Goal: Register for event/course

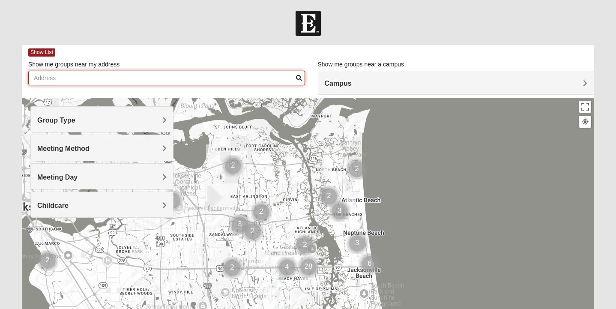
click at [87, 77] on input "Show me groups near my address" at bounding box center [166, 78] width 277 height 15
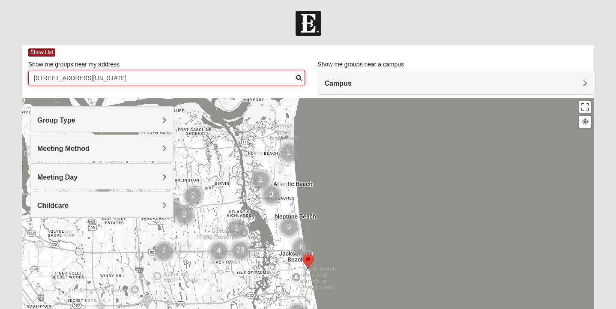
type input "50 14th Ave S, jacsonville beach, florida. 32250"
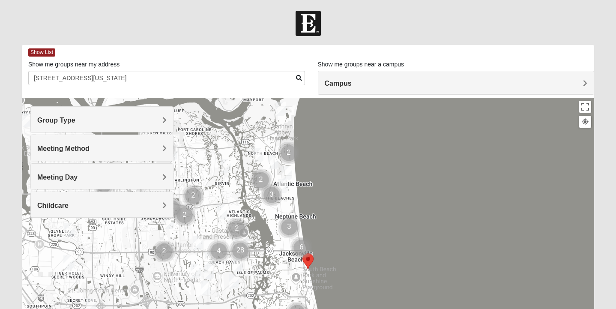
click at [75, 117] on span "Group Type" at bounding box center [56, 120] width 38 height 7
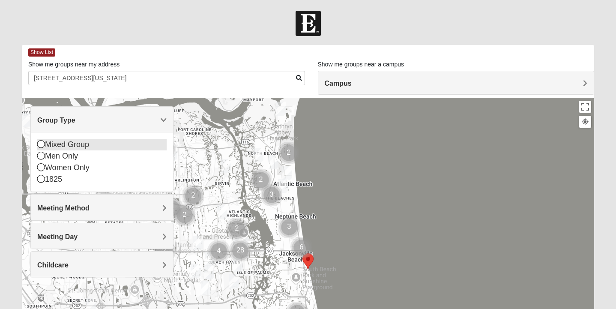
click at [41, 147] on icon at bounding box center [41, 144] width 8 height 8
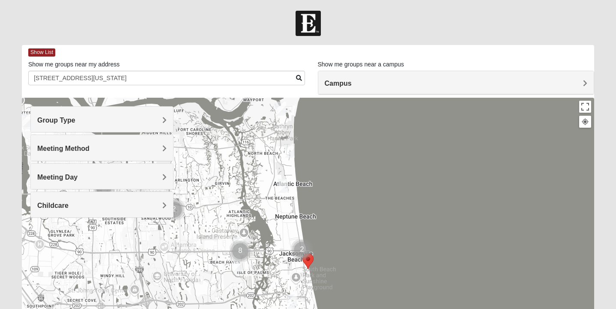
click at [64, 171] on div "Meeting Day" at bounding box center [102, 176] width 142 height 25
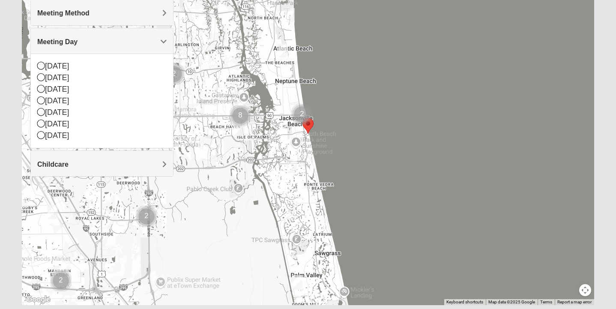
scroll to position [148, 0]
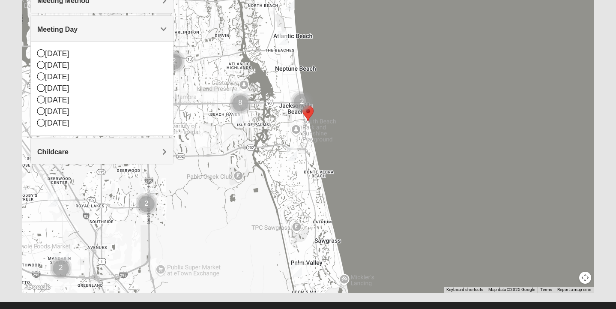
click at [86, 161] on div "Childcare" at bounding box center [102, 150] width 142 height 25
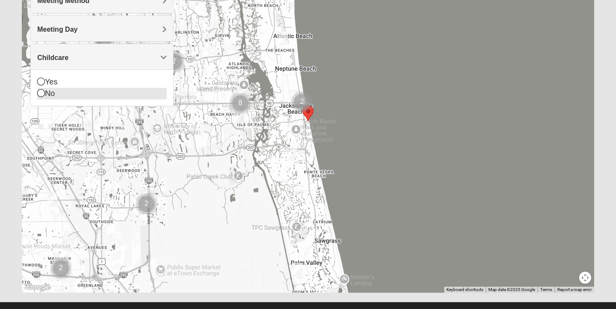
click at [42, 93] on icon at bounding box center [41, 93] width 8 height 8
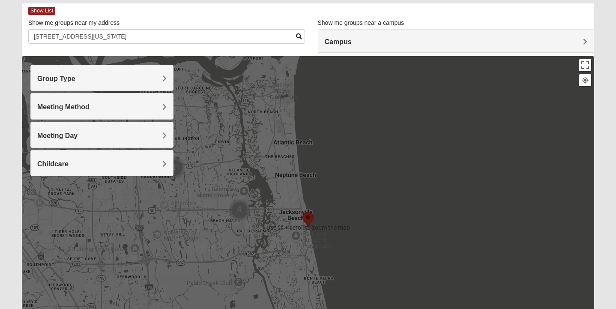
scroll to position [0, 0]
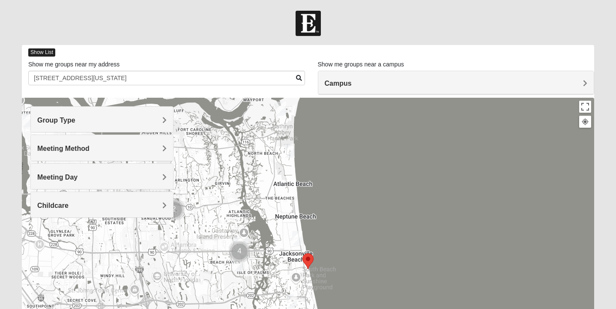
click at [49, 54] on span "Show List" at bounding box center [41, 52] width 27 height 8
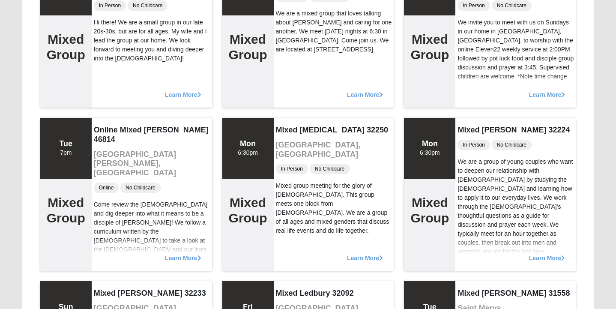
scroll to position [645, 0]
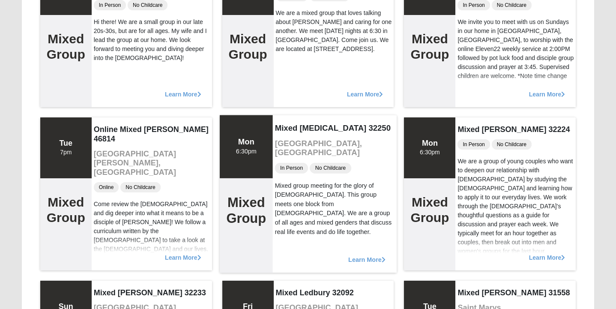
click at [364, 255] on span "Learn More" at bounding box center [367, 255] width 37 height 0
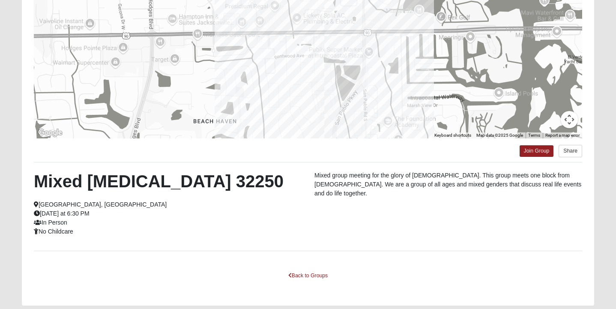
scroll to position [124, 0]
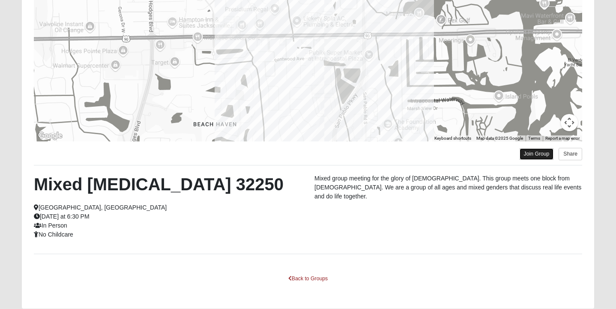
click at [535, 154] on link "Join Group" at bounding box center [537, 154] width 34 height 12
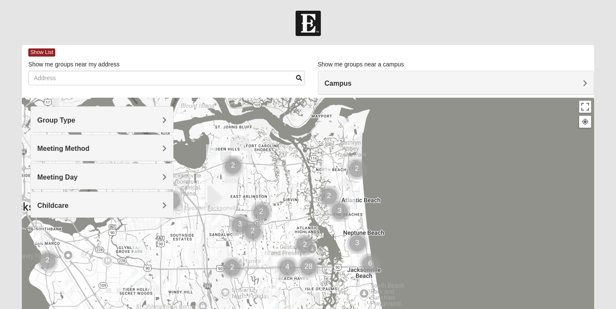
click at [94, 123] on h4 "Group Type" at bounding box center [101, 120] width 129 height 8
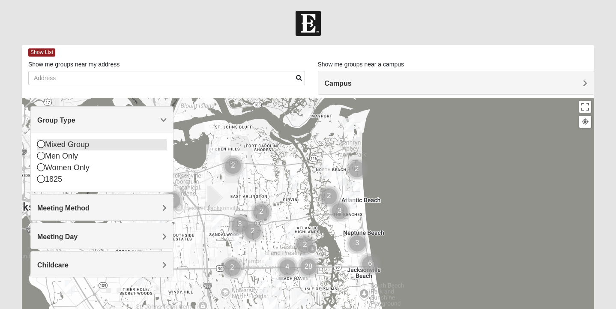
click at [47, 145] on div "Mixed Group" at bounding box center [101, 145] width 129 height 12
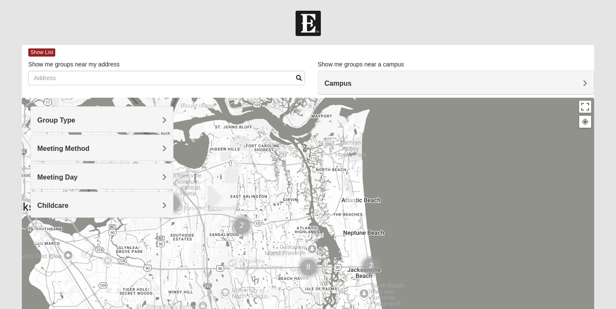
click at [54, 149] on span "Meeting Method" at bounding box center [63, 148] width 52 height 7
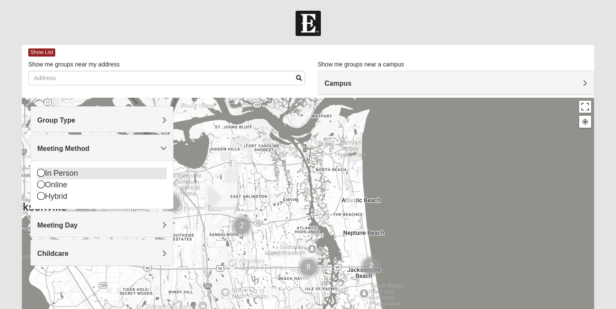
click at [40, 171] on icon at bounding box center [41, 173] width 8 height 8
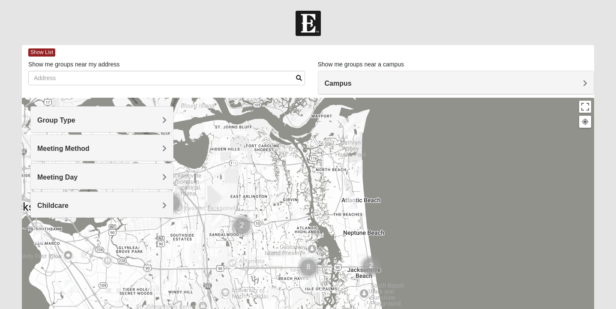
click at [67, 176] on span "Meeting Day" at bounding box center [57, 177] width 40 height 7
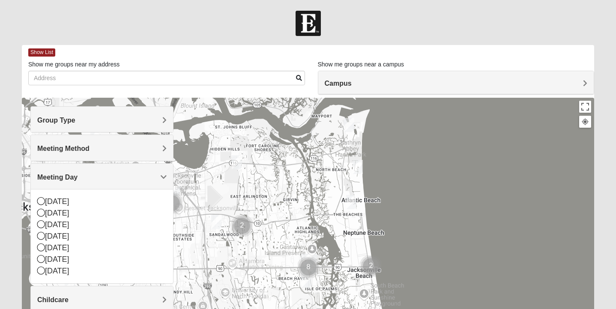
click at [104, 170] on div "Meeting Day" at bounding box center [102, 176] width 142 height 25
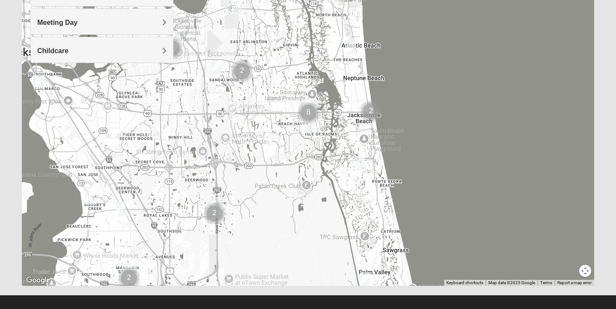
scroll to position [163, 0]
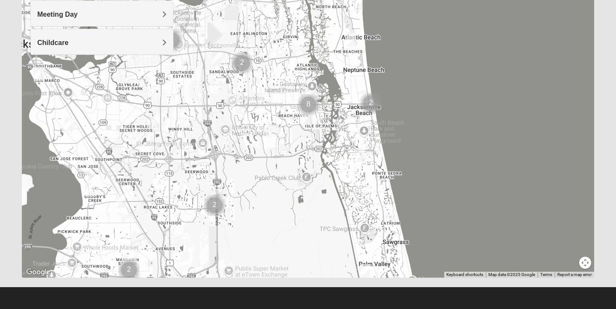
click at [165, 10] on div "Meeting Day" at bounding box center [102, 13] width 142 height 25
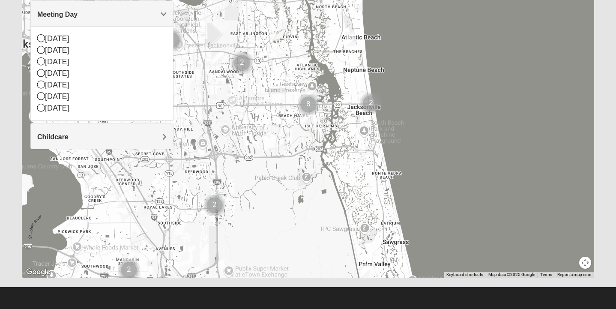
click at [78, 14] on span "Meeting Day" at bounding box center [57, 14] width 40 height 7
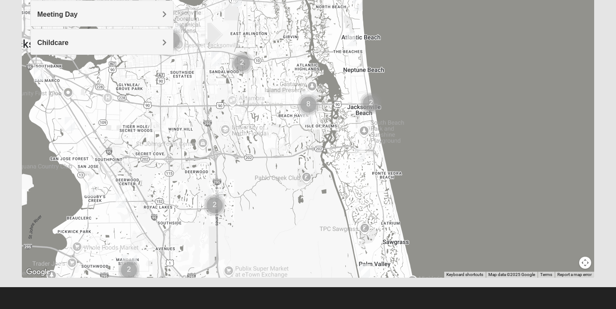
click at [162, 37] on div "Childcare" at bounding box center [102, 41] width 142 height 25
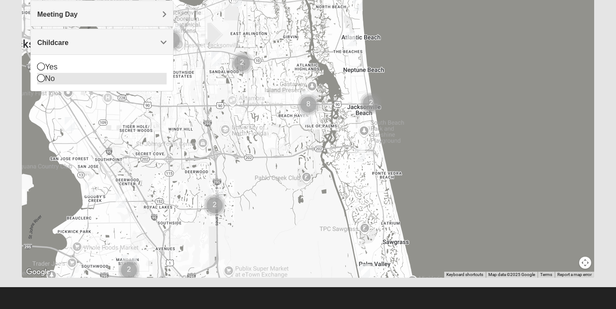
click at [41, 79] on icon at bounding box center [41, 78] width 8 height 8
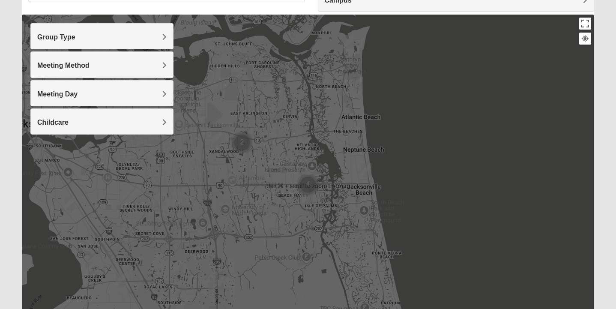
scroll to position [0, 0]
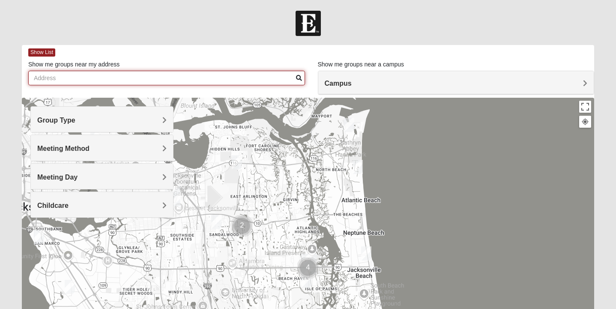
click at [168, 75] on input "Show me groups near my address" at bounding box center [166, 78] width 277 height 15
click at [180, 78] on input "50 114th Ave S, jacksonville beach, florida" at bounding box center [166, 78] width 277 height 15
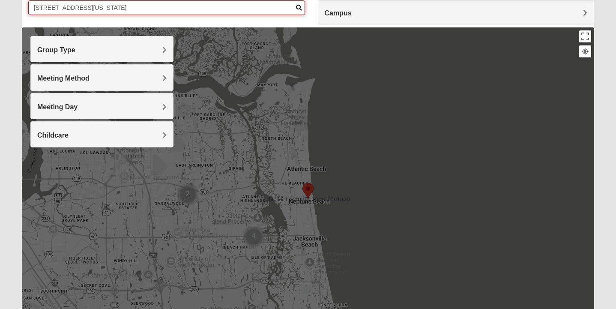
scroll to position [76, 0]
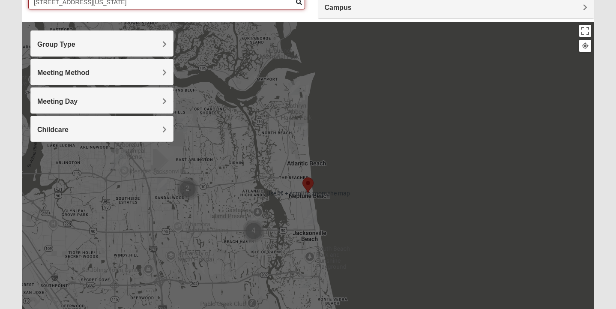
type input "50 114th Ave S, jacksonville beach, florida"
click at [433, 186] on div at bounding box center [308, 193] width 573 height 343
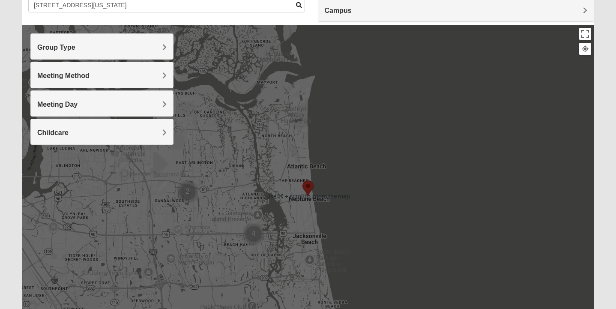
scroll to position [0, 0]
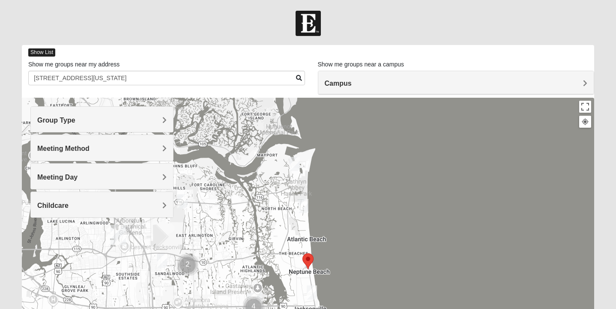
click at [43, 51] on span "Show List" at bounding box center [41, 52] width 27 height 8
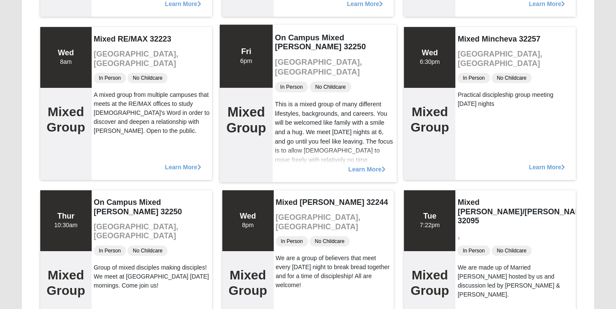
scroll to position [4173, 0]
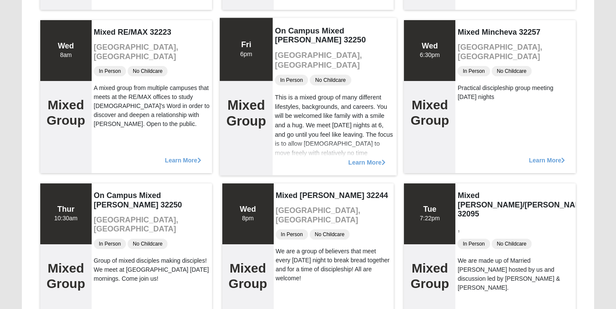
click at [370, 158] on span "Learn More" at bounding box center [367, 158] width 37 height 0
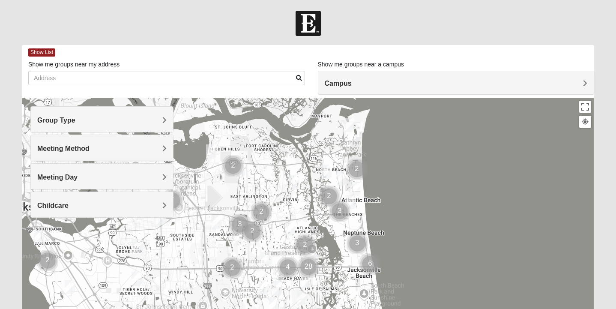
click at [159, 119] on h4 "Group Type" at bounding box center [101, 120] width 129 height 8
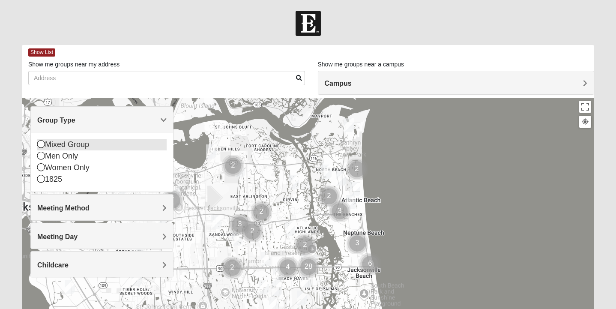
click at [42, 146] on icon at bounding box center [41, 144] width 8 height 8
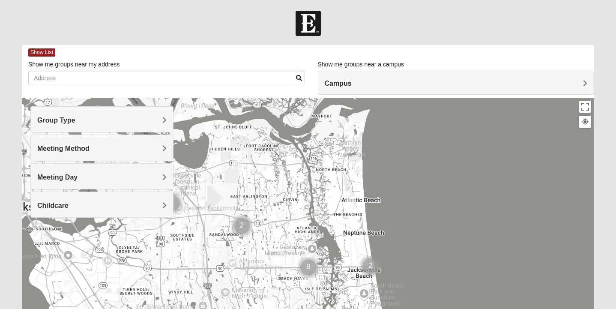
click at [69, 154] on div "Meeting Method" at bounding box center [102, 147] width 142 height 25
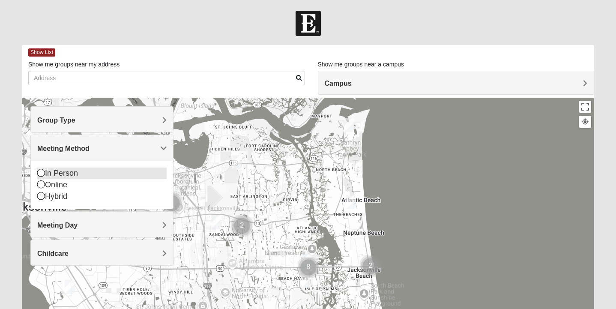
click at [43, 173] on icon at bounding box center [41, 173] width 8 height 8
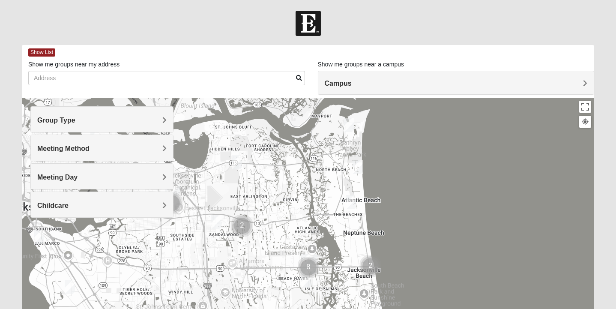
click at [84, 170] on div "Meeting Day" at bounding box center [102, 176] width 142 height 25
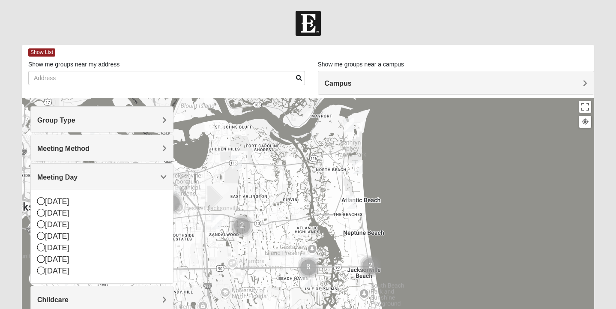
click at [84, 170] on div "Meeting Day" at bounding box center [102, 176] width 142 height 25
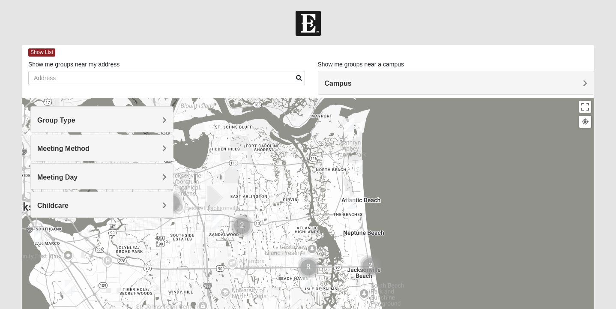
click at [102, 196] on div "Childcare" at bounding box center [102, 204] width 142 height 25
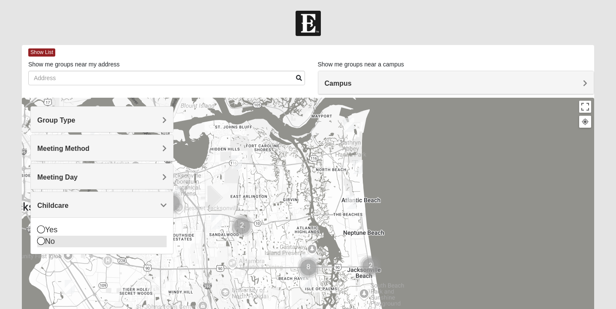
click at [41, 241] on icon at bounding box center [41, 241] width 8 height 8
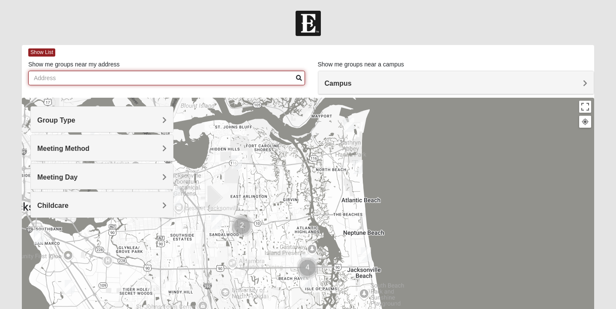
click at [65, 77] on input "Show me groups near my address" at bounding box center [166, 78] width 277 height 15
click at [77, 79] on input "[STREET_ADDRESS]" at bounding box center [166, 78] width 277 height 15
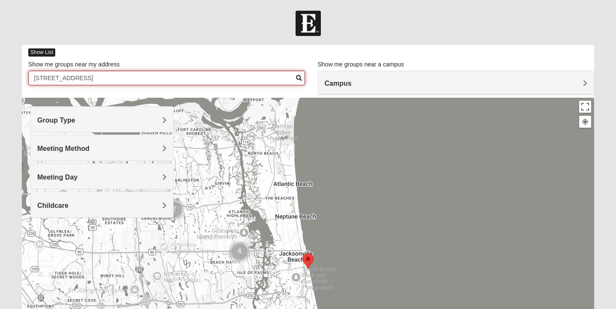
type input "[STREET_ADDRESS]"
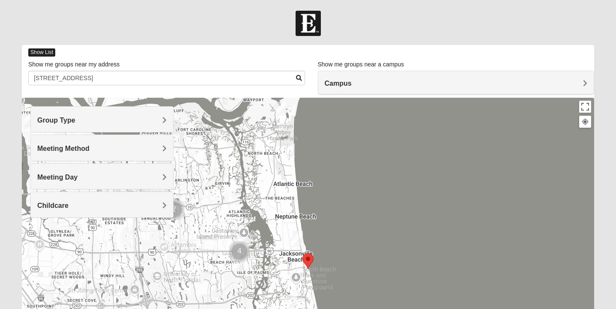
click at [33, 51] on span "Show List" at bounding box center [41, 52] width 27 height 8
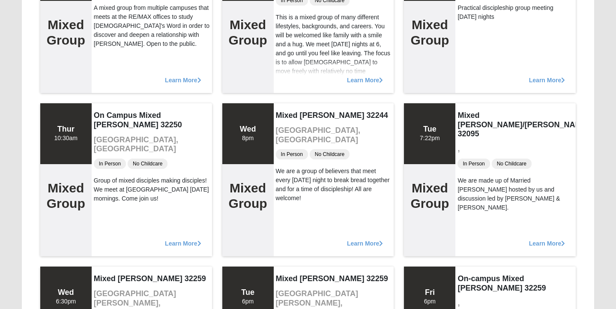
scroll to position [4268, 0]
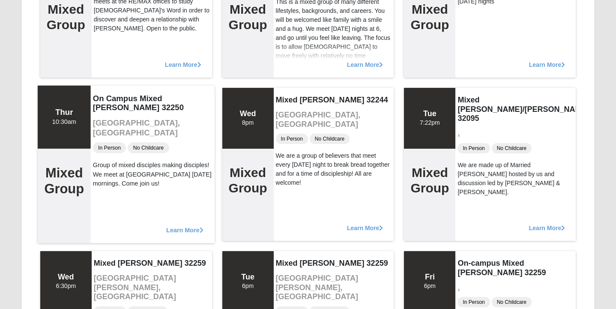
click at [179, 226] on span "Learn More" at bounding box center [184, 226] width 37 height 0
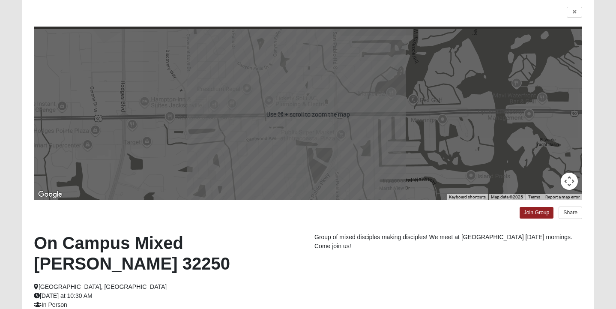
scroll to position [0, 0]
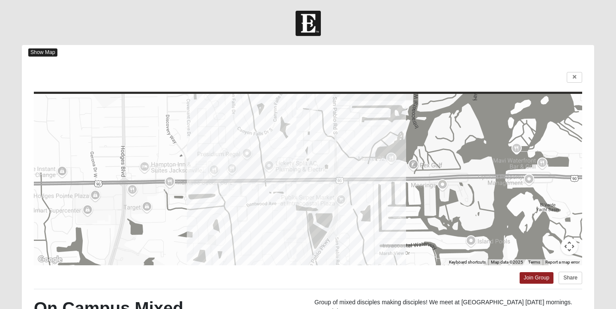
click at [52, 54] on span "Show Map" at bounding box center [42, 52] width 29 height 8
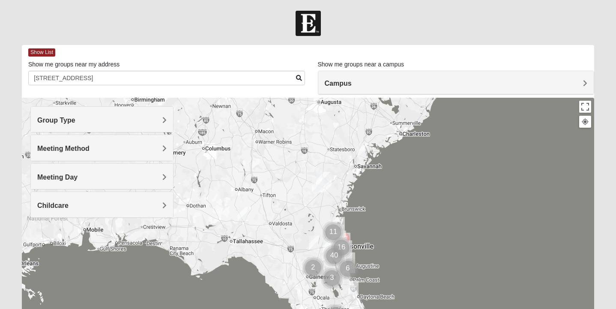
click at [344, 83] on span "Campus" at bounding box center [338, 83] width 27 height 7
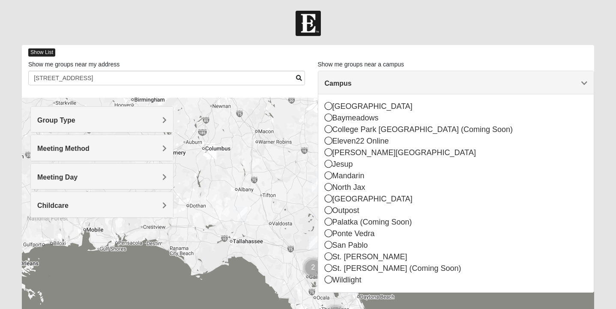
click at [41, 53] on span "Show List" at bounding box center [41, 52] width 27 height 8
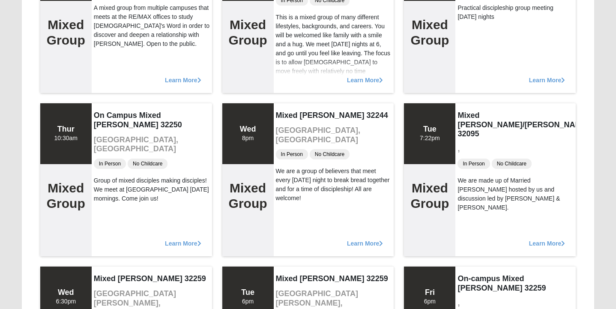
scroll to position [4213, 0]
